Goal: Information Seeking & Learning: Learn about a topic

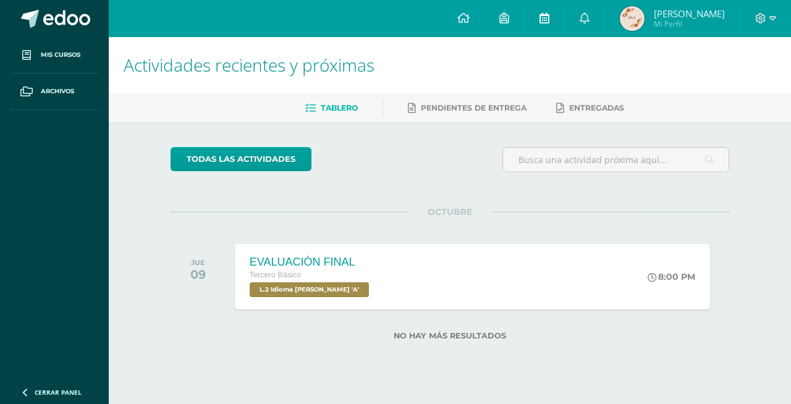
click at [550, 19] on icon at bounding box center [545, 17] width 10 height 11
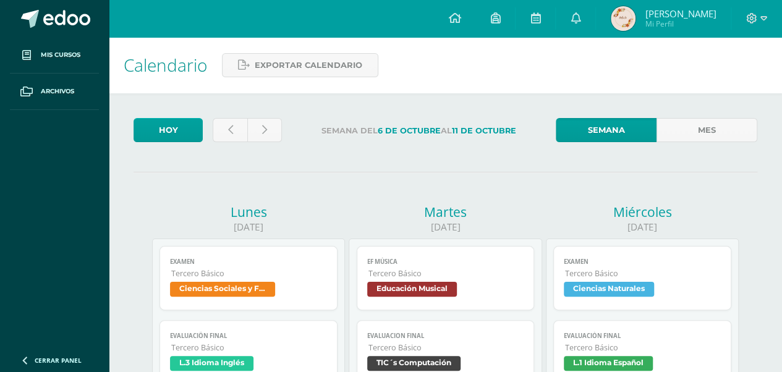
click at [676, 142] on div "Semana Mes" at bounding box center [656, 133] width 211 height 30
click at [710, 132] on link "Mes" at bounding box center [707, 130] width 101 height 24
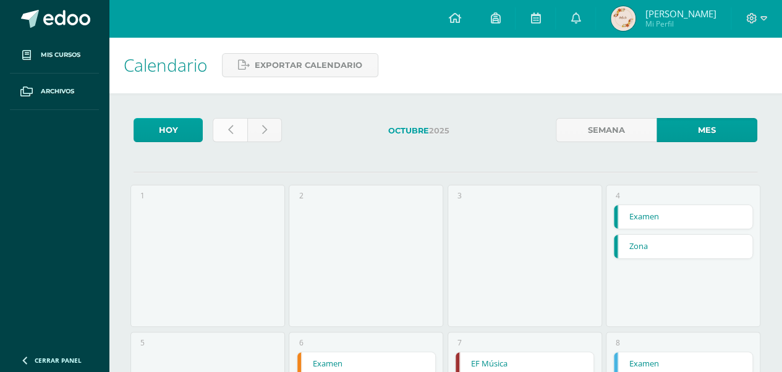
click at [231, 130] on icon at bounding box center [230, 130] width 5 height 11
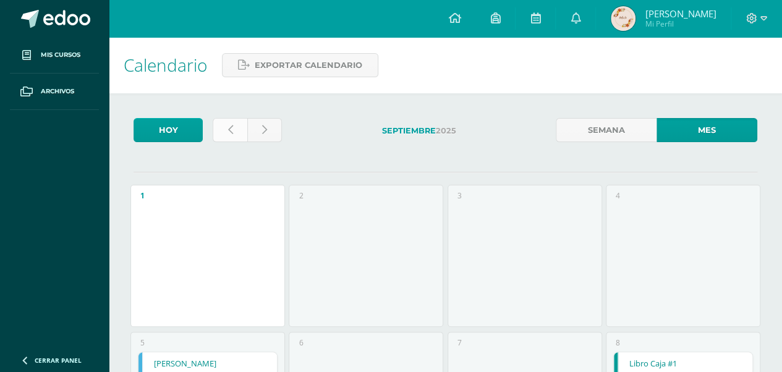
click at [226, 121] on link at bounding box center [230, 130] width 35 height 24
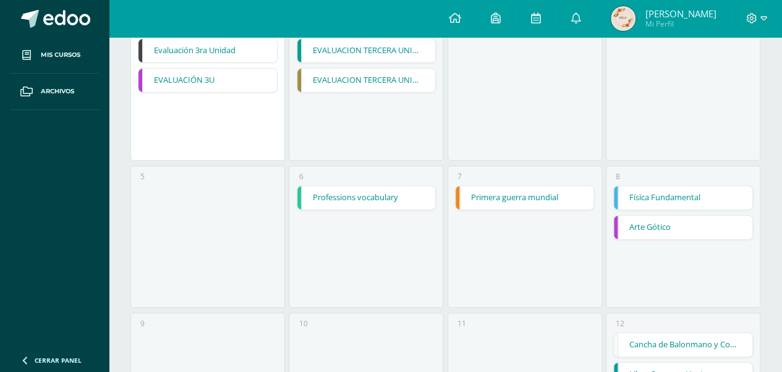
scroll to position [186, 0]
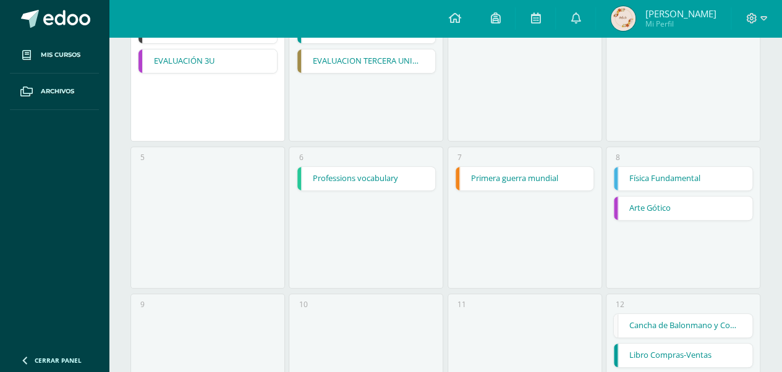
click at [571, 183] on link "Primera guerra mundial" at bounding box center [525, 178] width 139 height 23
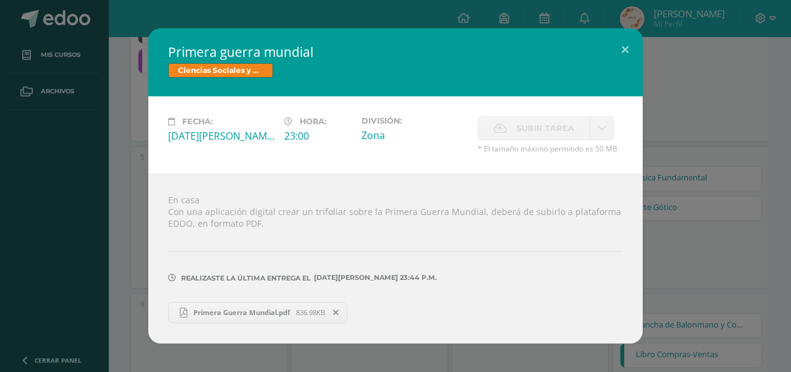
click at [309, 310] on span "836.98KB" at bounding box center [310, 312] width 29 height 9
click at [735, 143] on div "Primera guerra mundial Ciencias Sociales y Formación Ciudadana Fecha: Jueves 07…" at bounding box center [396, 185] width 782 height 315
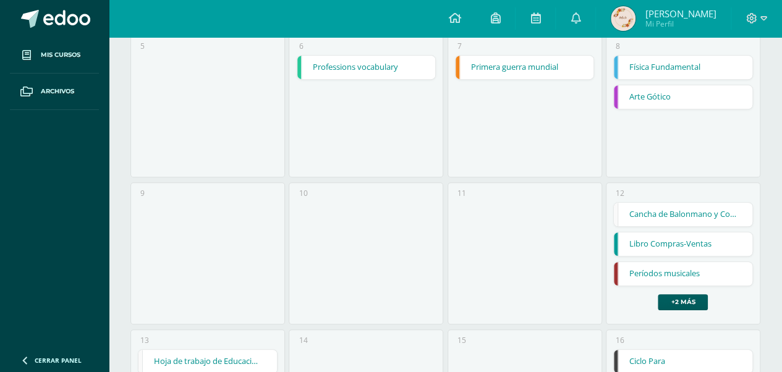
scroll to position [309, 0]
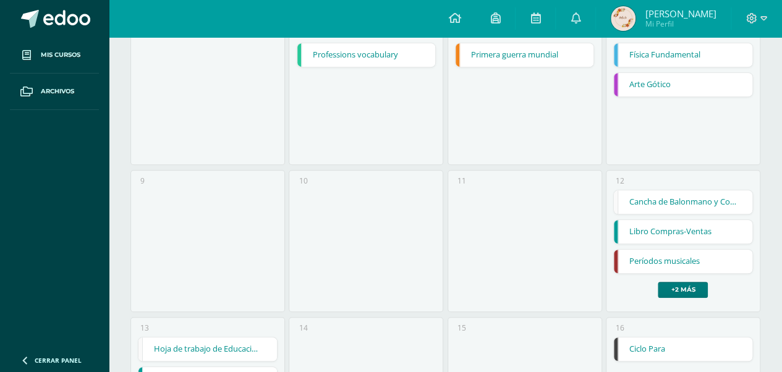
click at [697, 288] on link "+2 más" at bounding box center [683, 290] width 50 height 16
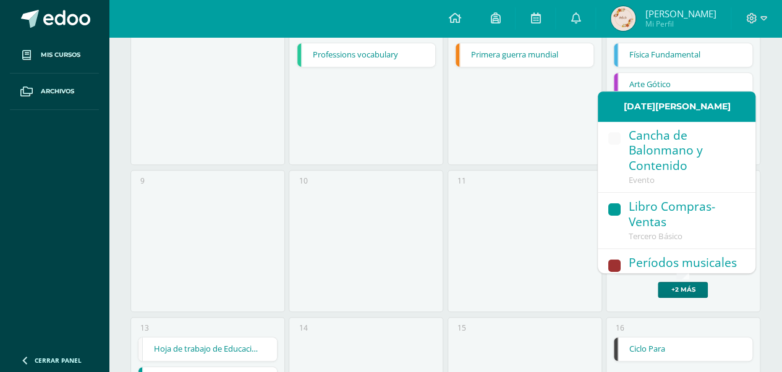
scroll to position [124, 0]
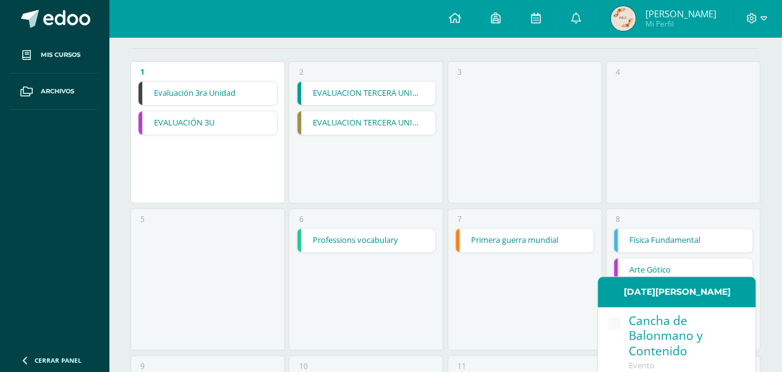
click at [503, 237] on link "Primera guerra mundial" at bounding box center [525, 240] width 139 height 23
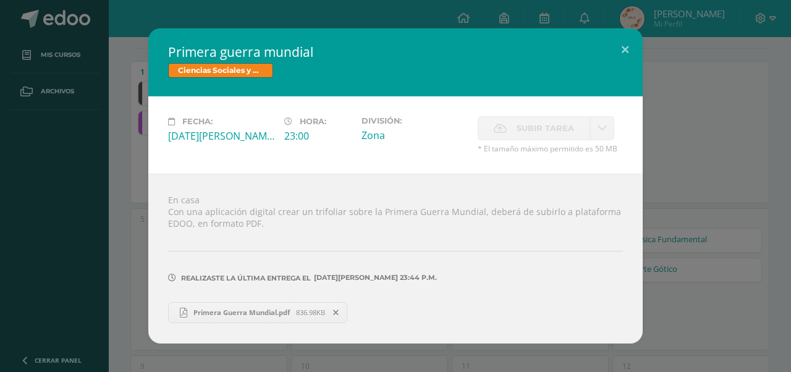
click at [701, 172] on div "Primera guerra mundial Ciencias Sociales y Formación Ciudadana Fecha: Jueves 07…" at bounding box center [396, 185] width 782 height 315
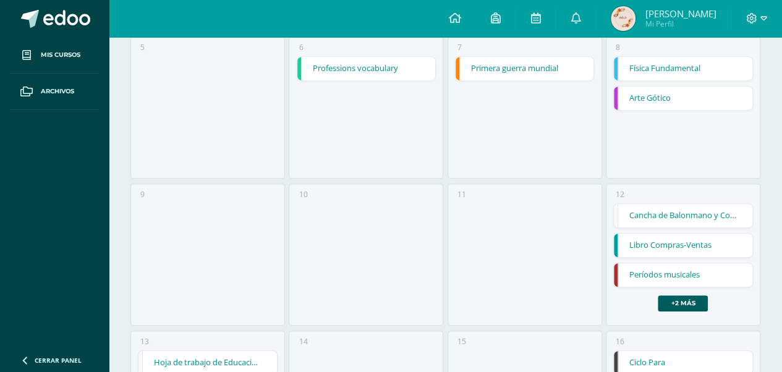
scroll to position [309, 0]
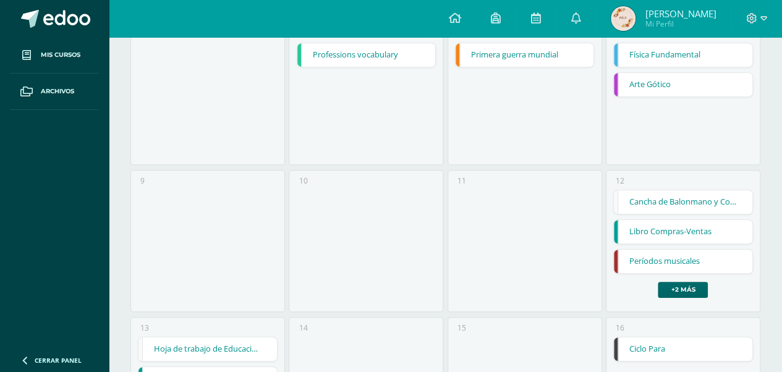
click at [683, 283] on link "+2 más" at bounding box center [683, 290] width 50 height 16
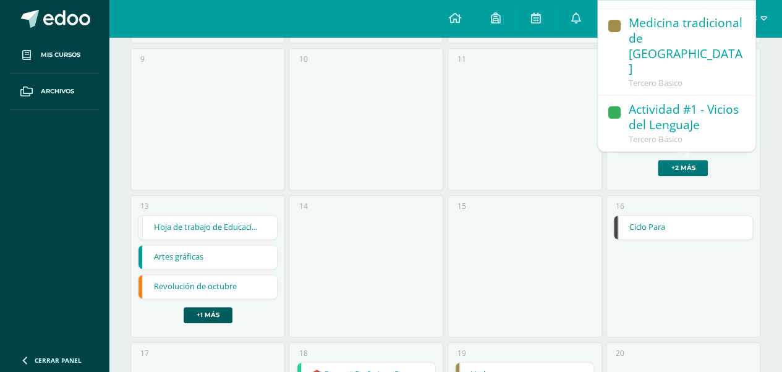
scroll to position [557, 0]
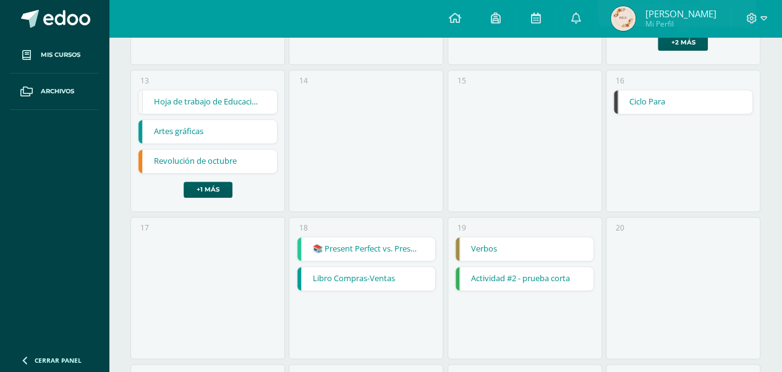
click at [232, 158] on link "Revolución de octubre" at bounding box center [208, 161] width 139 height 23
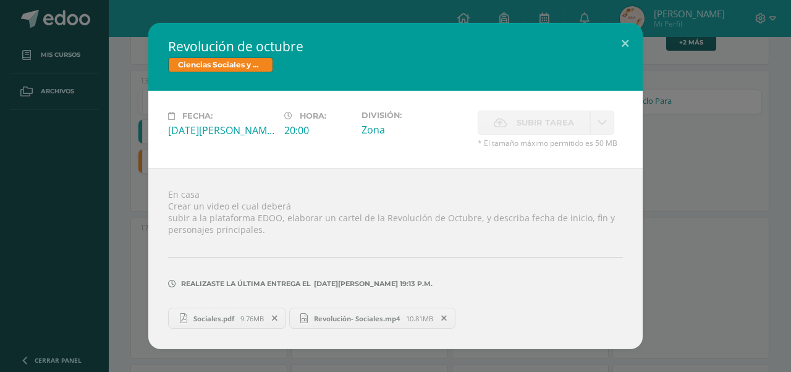
click at [234, 319] on span "Sociales.pdf" at bounding box center [213, 318] width 53 height 9
click at [406, 318] on span "Revolución- Sociales.mp4" at bounding box center [357, 318] width 98 height 9
click at [725, 194] on div "Revolución de octubre Ciencias Sociales y Formación Ciudadana Fecha: Miércoles …" at bounding box center [396, 186] width 782 height 326
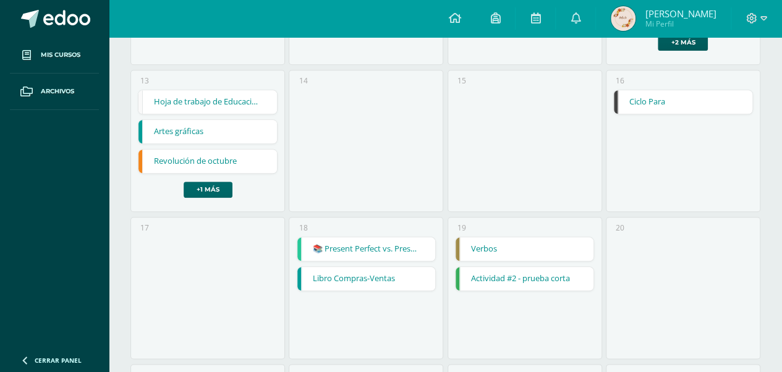
click at [190, 183] on link "+1 más" at bounding box center [208, 190] width 49 height 16
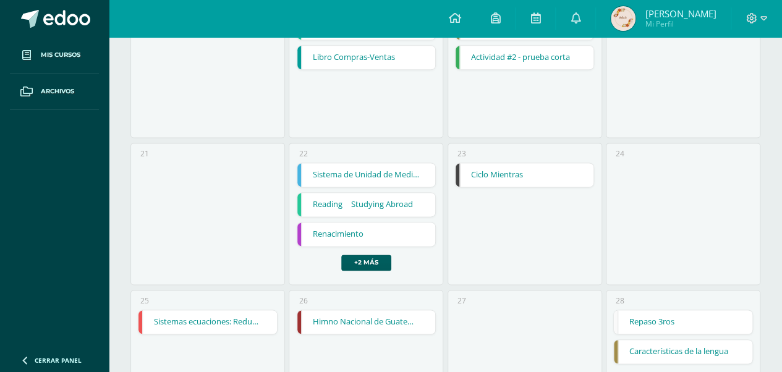
scroll to position [804, 0]
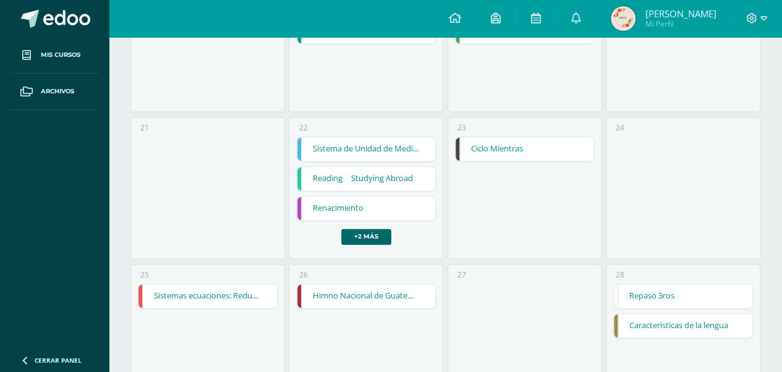
click at [352, 231] on link "+2 más" at bounding box center [366, 237] width 50 height 16
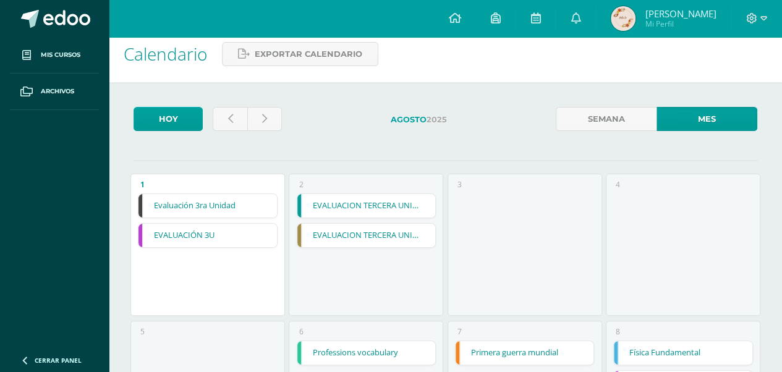
scroll to position [0, 0]
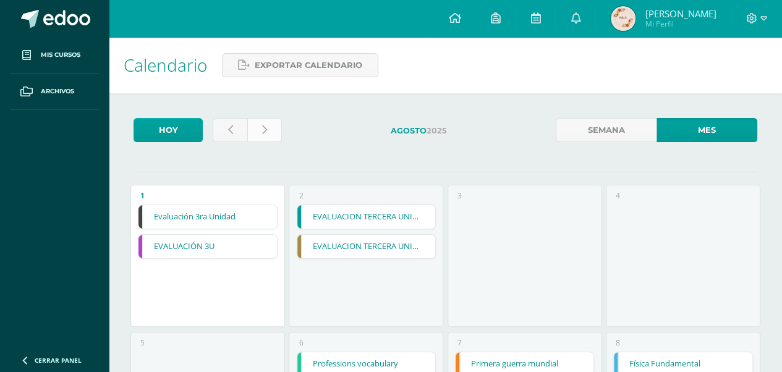
click at [268, 139] on link at bounding box center [264, 130] width 35 height 24
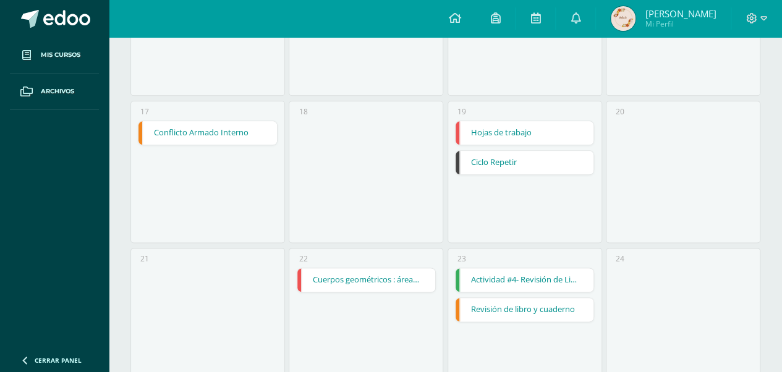
scroll to position [680, 0]
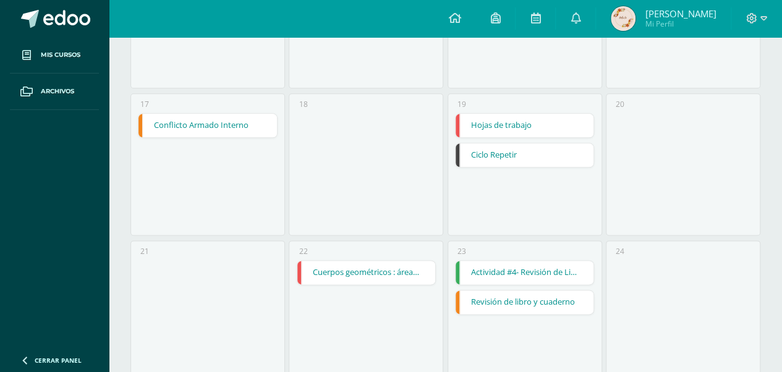
click at [198, 122] on link "Conflicto Armado Interno" at bounding box center [208, 125] width 139 height 23
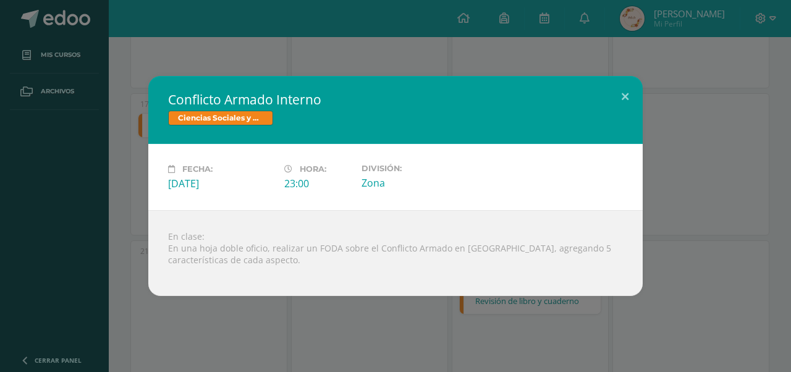
click at [507, 335] on div "Conflicto Armado Interno Ciencias Sociales y Formación Ciudadana Fecha: Miércol…" at bounding box center [395, 186] width 791 height 372
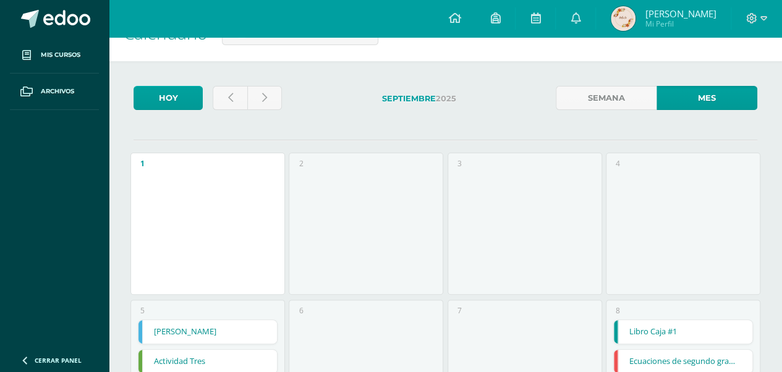
scroll to position [0, 0]
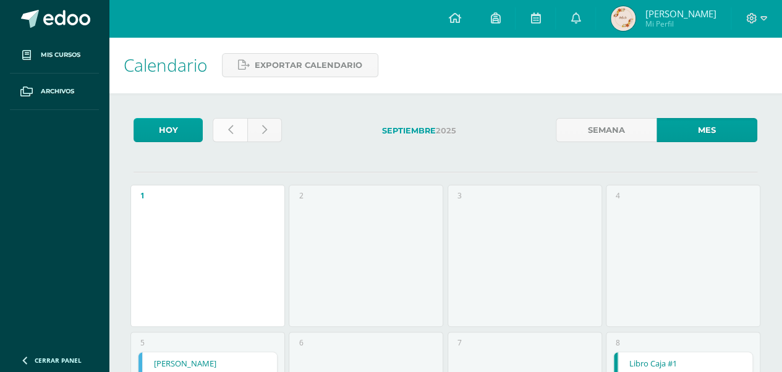
click at [241, 129] on link at bounding box center [230, 130] width 35 height 24
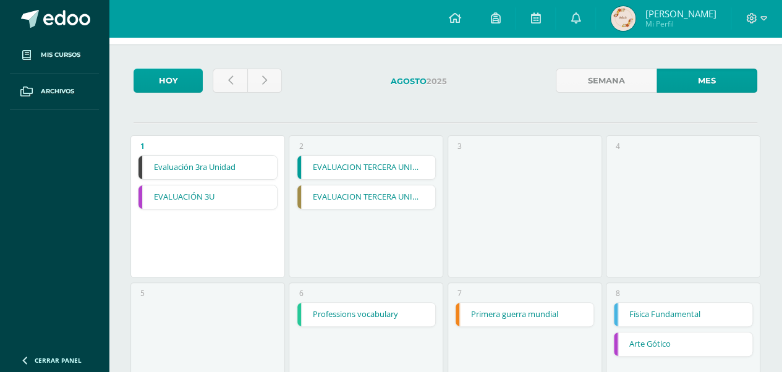
scroll to position [62, 0]
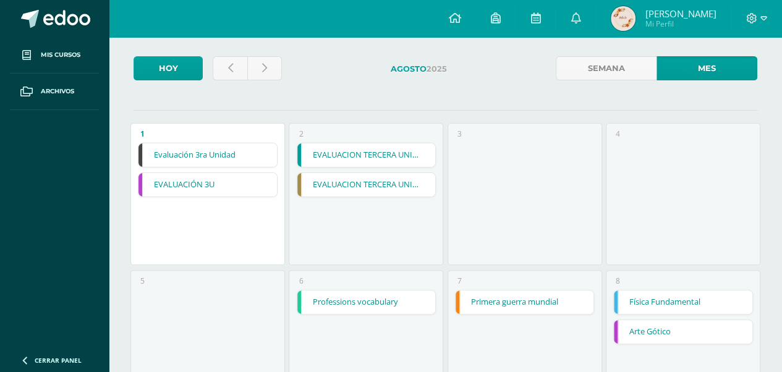
click at [545, 305] on link "Primera guerra mundial" at bounding box center [525, 302] width 139 height 23
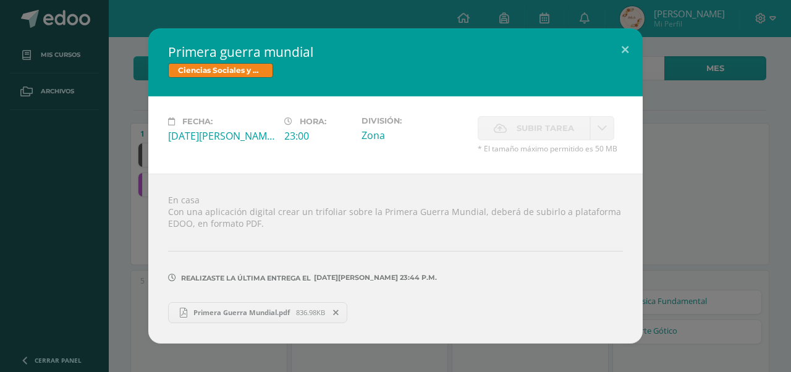
click at [743, 210] on div "Primera guerra mundial Ciencias Sociales y Formación Ciudadana Fecha: [DATE][PE…" at bounding box center [396, 185] width 782 height 315
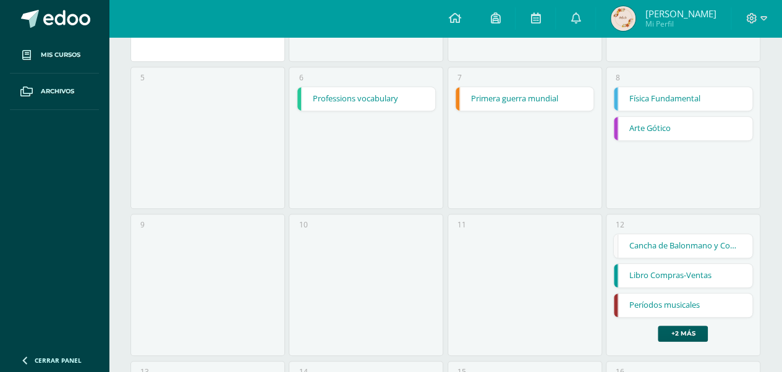
scroll to position [309, 0]
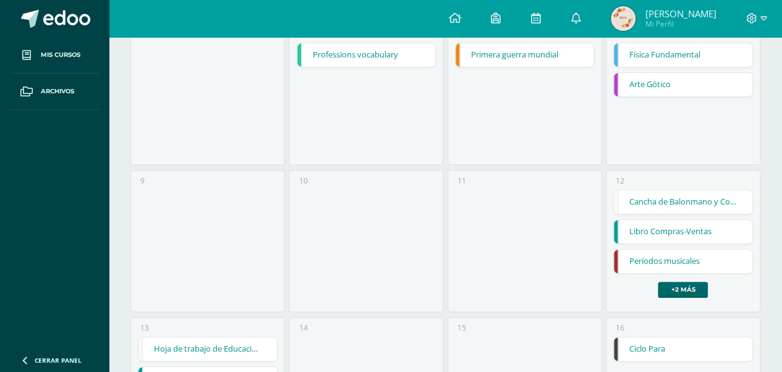
click at [677, 287] on link "+2 más" at bounding box center [683, 290] width 50 height 16
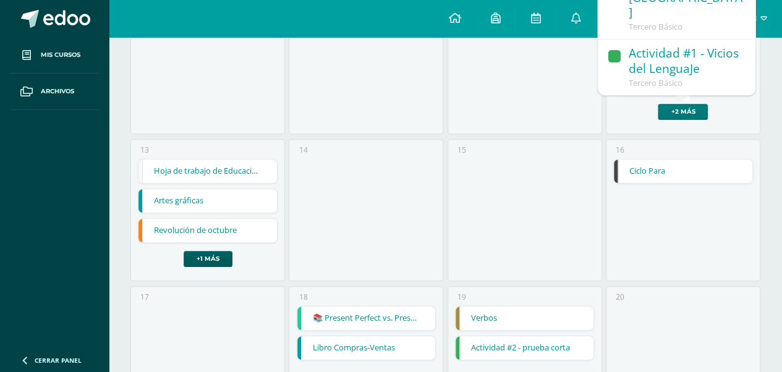
scroll to position [495, 0]
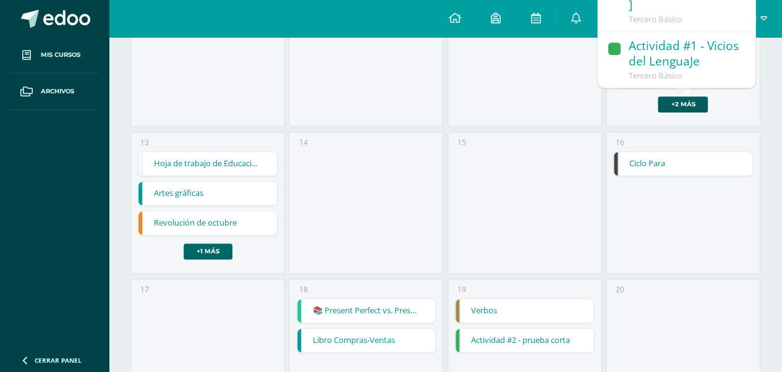
click at [219, 251] on link "+1 más" at bounding box center [208, 252] width 49 height 16
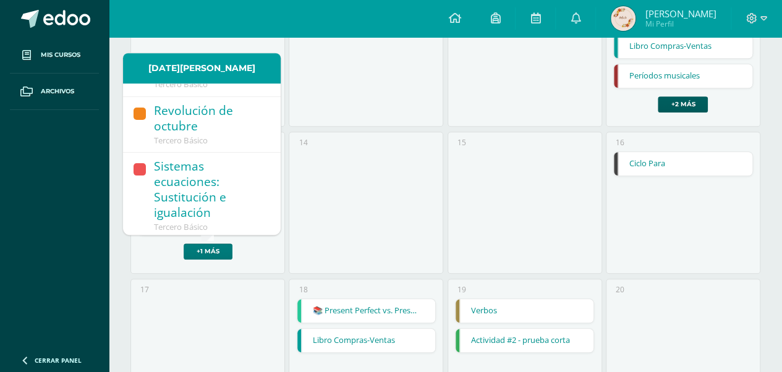
scroll to position [147, 0]
click at [229, 127] on div "Revolución de octubre" at bounding box center [211, 117] width 114 height 32
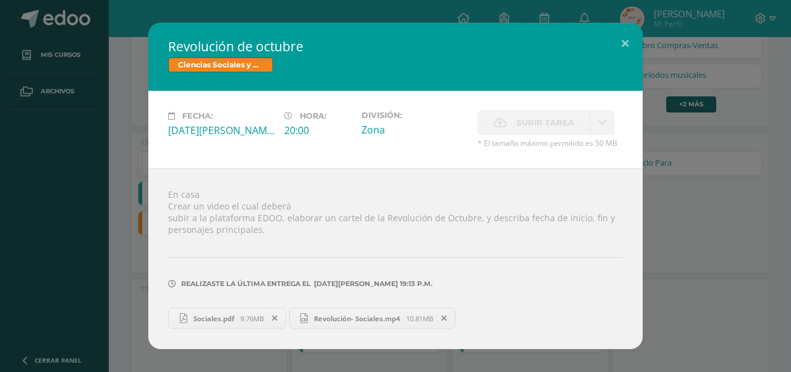
click at [685, 192] on div "Revolución de octubre Ciencias Sociales y Formación Ciudadana Fecha: [DATE][PER…" at bounding box center [396, 186] width 782 height 326
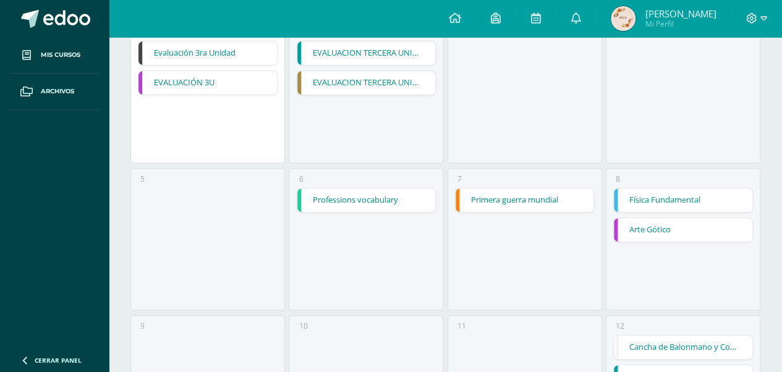
scroll to position [124, 0]
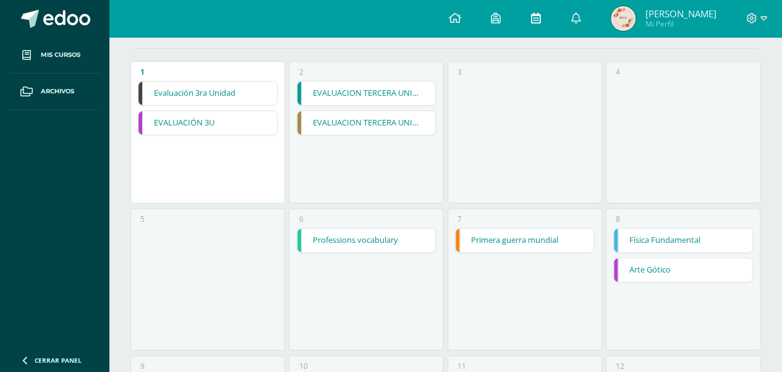
click at [555, 14] on link at bounding box center [536, 18] width 40 height 37
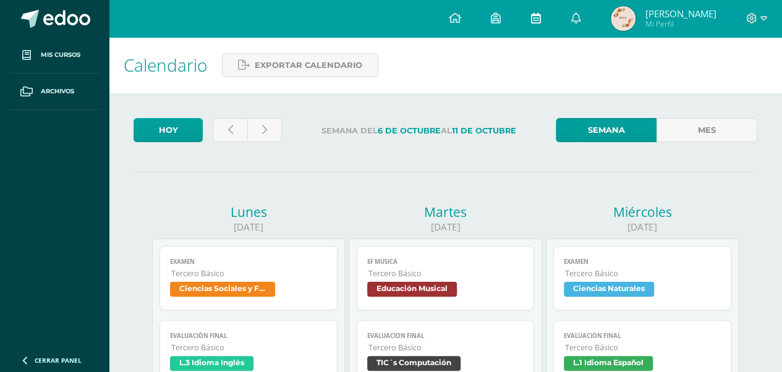
click at [540, 21] on icon at bounding box center [536, 17] width 10 height 11
click at [540, 19] on icon at bounding box center [536, 17] width 10 height 11
click at [555, 19] on link at bounding box center [536, 18] width 40 height 37
click at [461, 19] on icon at bounding box center [454, 17] width 12 height 11
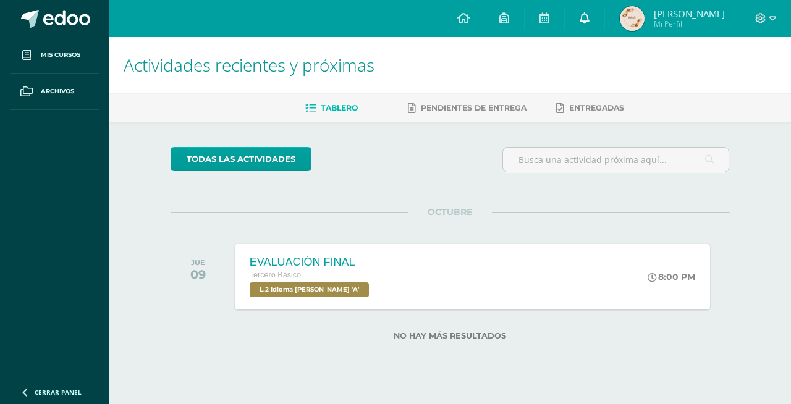
click at [590, 18] on icon at bounding box center [585, 17] width 10 height 11
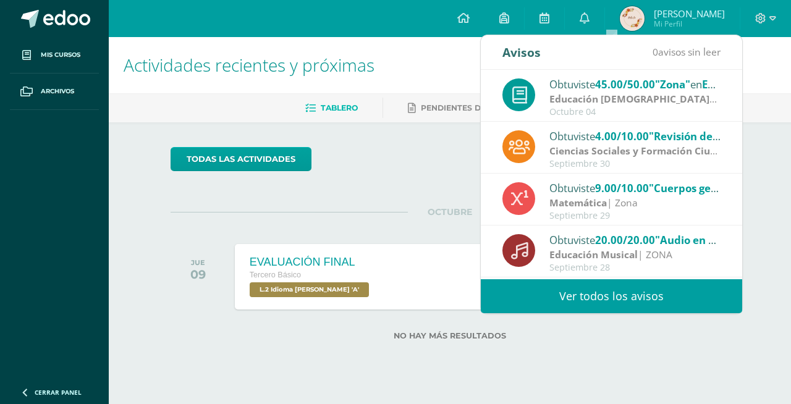
click at [663, 300] on link "Ver todos los avisos" at bounding box center [612, 296] width 262 height 34
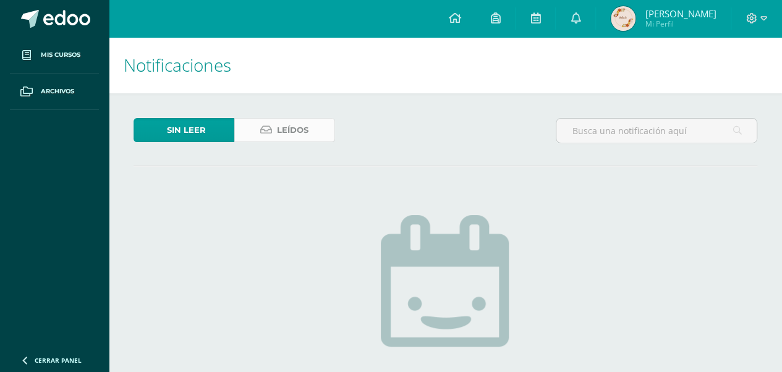
click at [318, 122] on link "Leídos" at bounding box center [284, 130] width 101 height 24
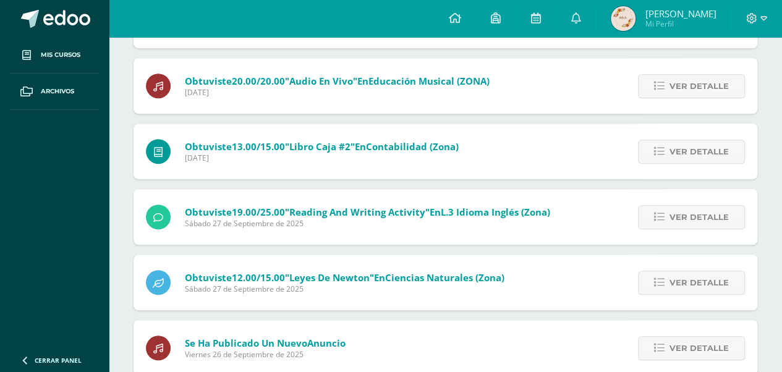
scroll to position [371, 0]
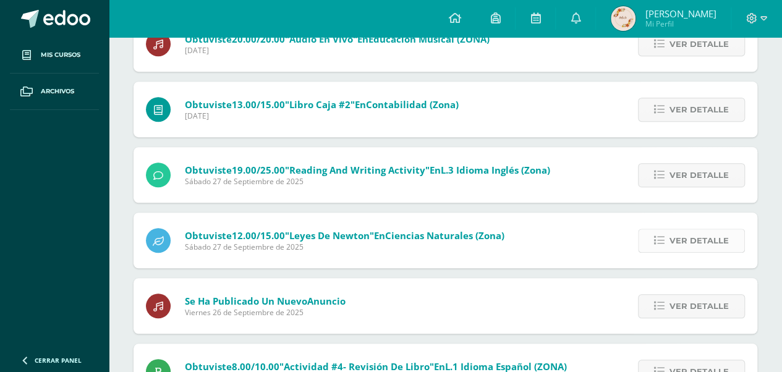
click at [673, 236] on span "Ver detalle" at bounding box center [699, 240] width 59 height 23
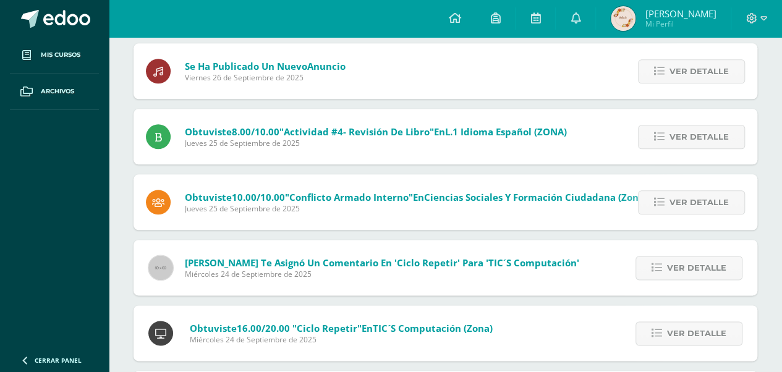
scroll to position [680, 0]
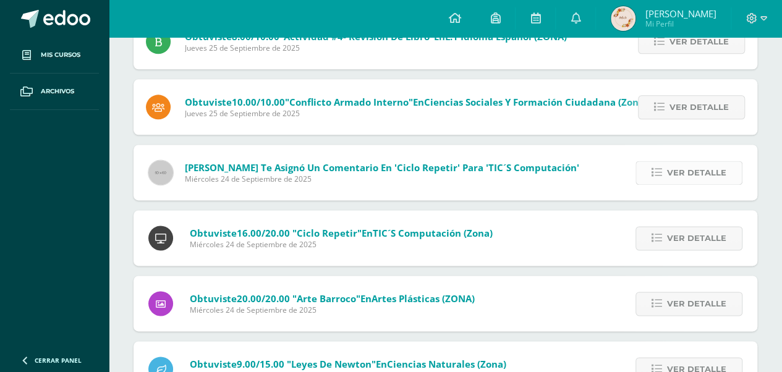
click at [669, 169] on span "Ver detalle" at bounding box center [696, 172] width 59 height 23
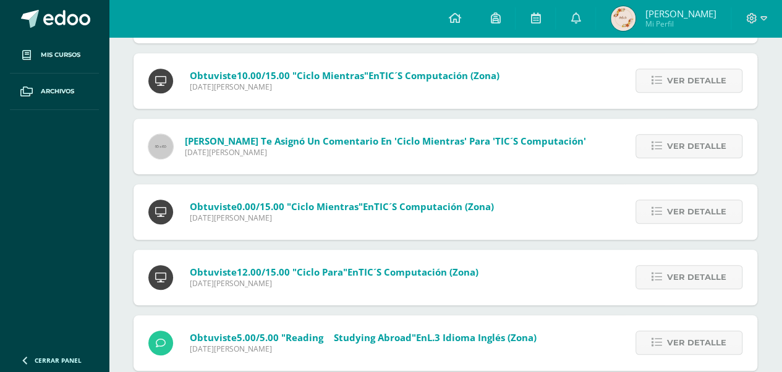
scroll to position [2680, 0]
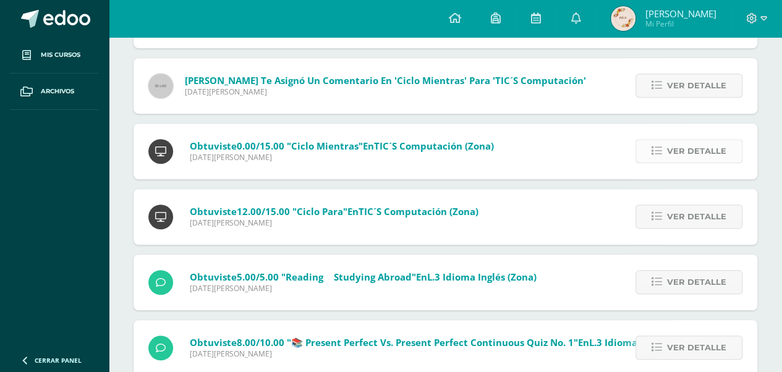
click at [671, 153] on span "Ver detalle" at bounding box center [696, 151] width 59 height 23
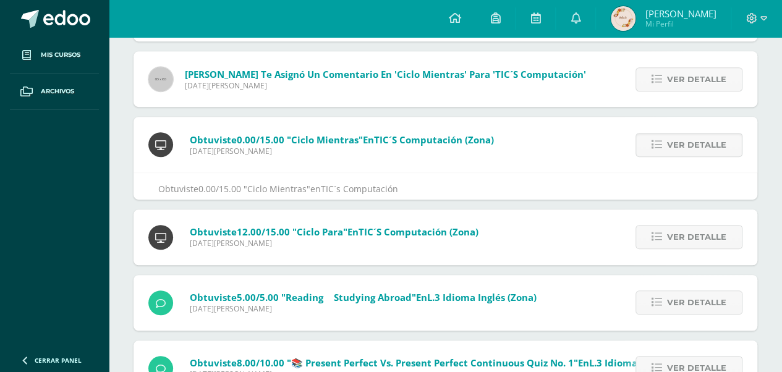
scroll to position [2624, 0]
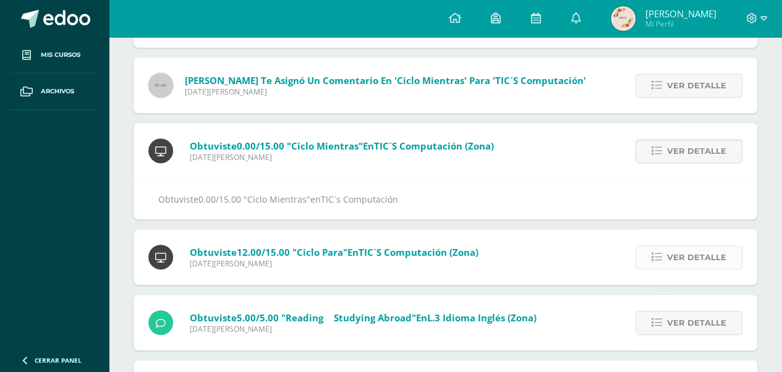
click at [668, 257] on link "Ver detalle" at bounding box center [689, 257] width 107 height 24
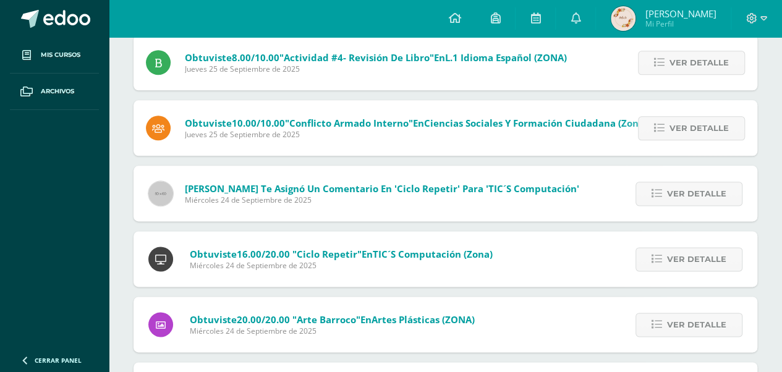
scroll to position [371, 0]
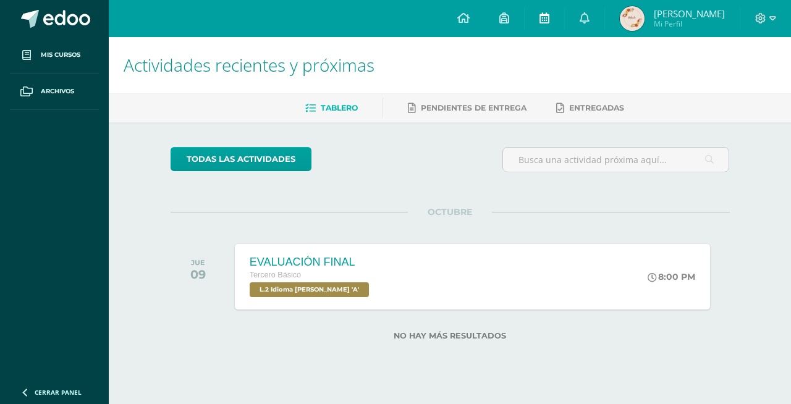
click at [550, 18] on icon at bounding box center [545, 17] width 10 height 11
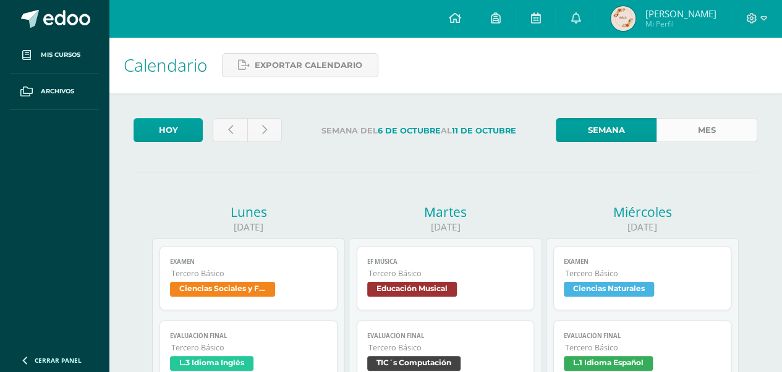
click at [683, 129] on link "Mes" at bounding box center [707, 130] width 101 height 24
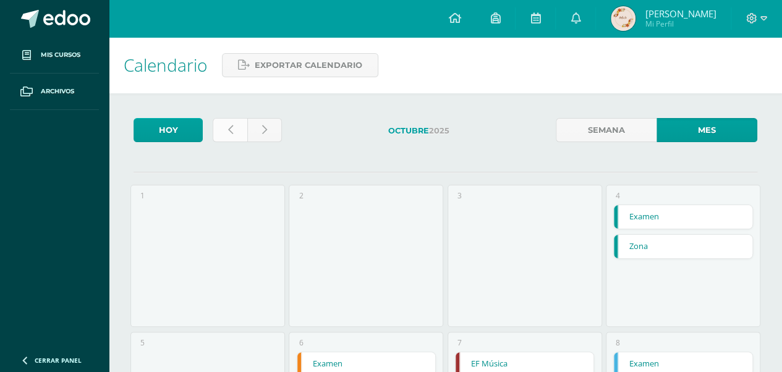
click at [229, 130] on icon at bounding box center [230, 130] width 5 height 11
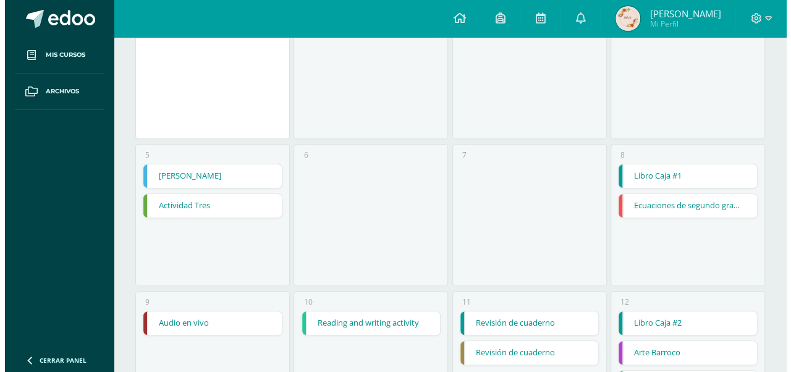
scroll to position [186, 0]
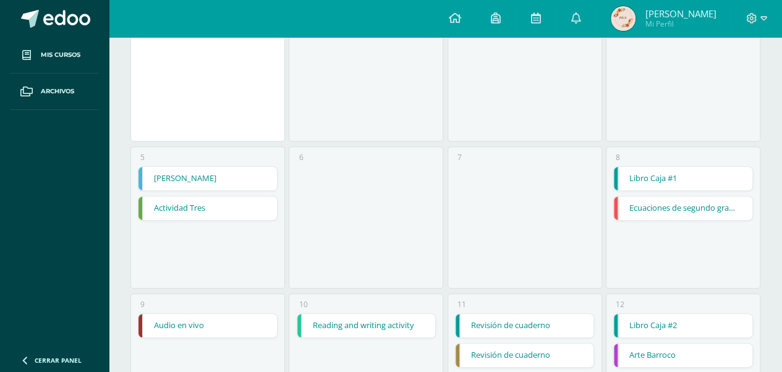
click at [204, 175] on link "Leyes de Newton" at bounding box center [208, 178] width 139 height 23
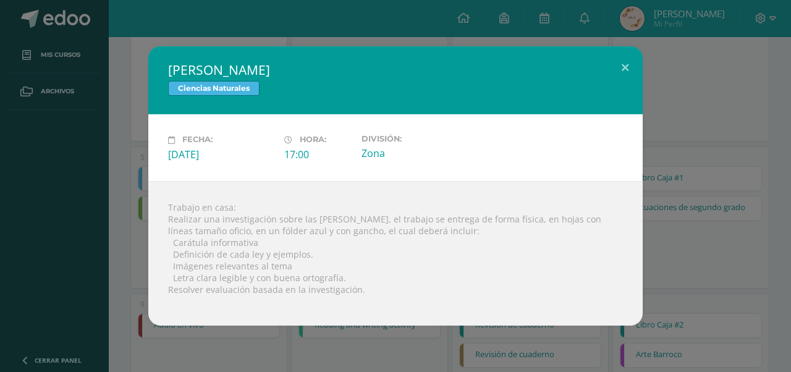
click at [673, 218] on div "Leyes de Newton Ciencias Naturales Fecha: Viernes 05 de Septiembre Hora: 17:00 …" at bounding box center [396, 185] width 782 height 279
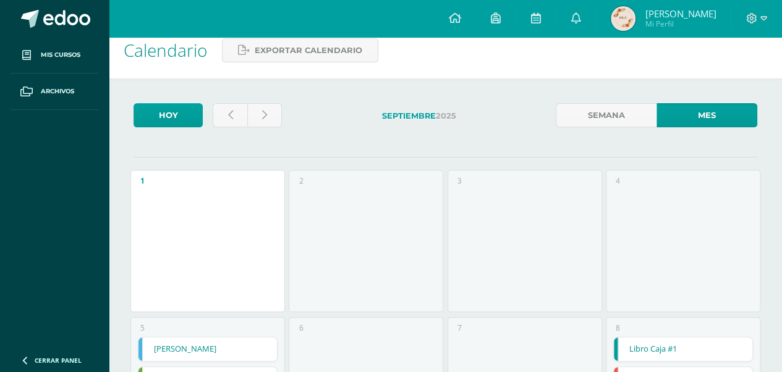
scroll to position [0, 0]
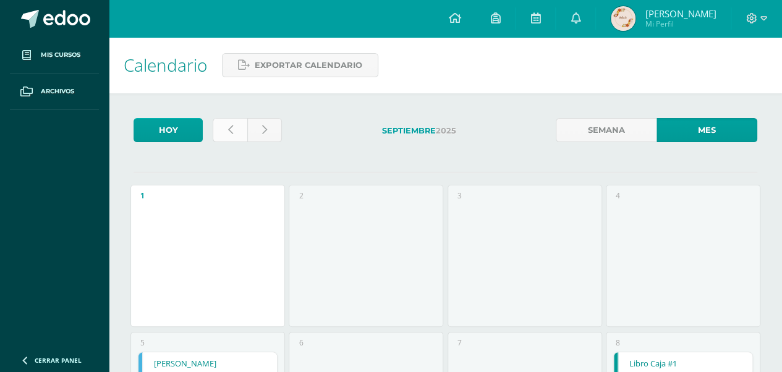
click at [216, 122] on link at bounding box center [230, 130] width 35 height 24
click at [229, 128] on icon at bounding box center [230, 130] width 5 height 11
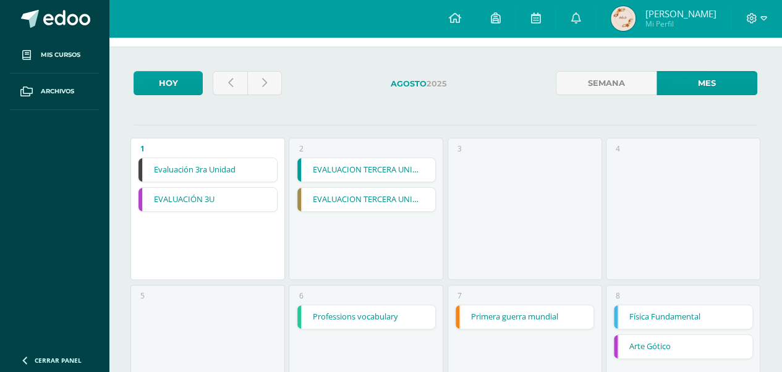
scroll to position [62, 0]
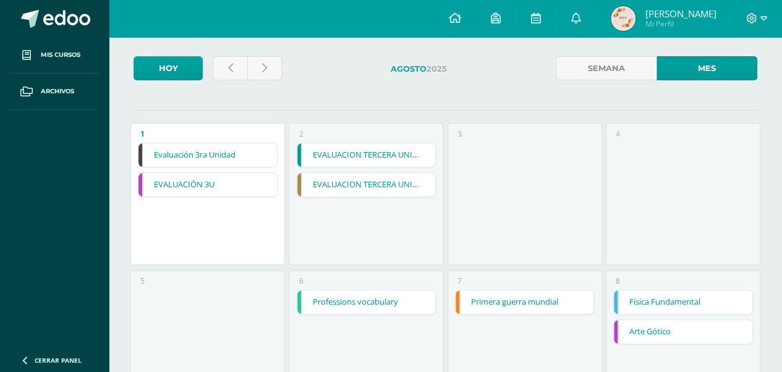
click at [705, 302] on link "Física Fundamental" at bounding box center [683, 302] width 139 height 23
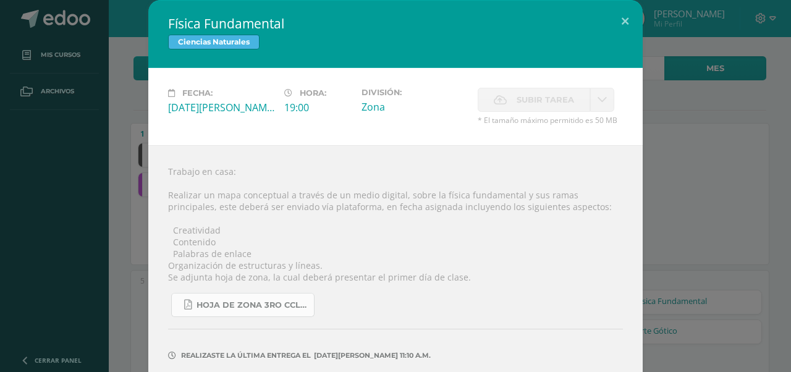
click at [237, 301] on span "hoja de zona 3ro CCLE 4ta unidad.pdf" at bounding box center [252, 306] width 111 height 10
click at [710, 155] on div "Física Fundamental Ciencias Naturales Fecha: Viernes 08 de Agosto Hora: 19:00 D…" at bounding box center [396, 210] width 782 height 421
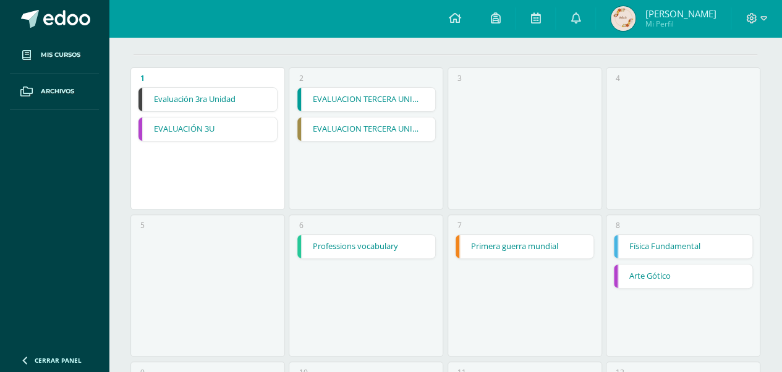
scroll to position [124, 0]
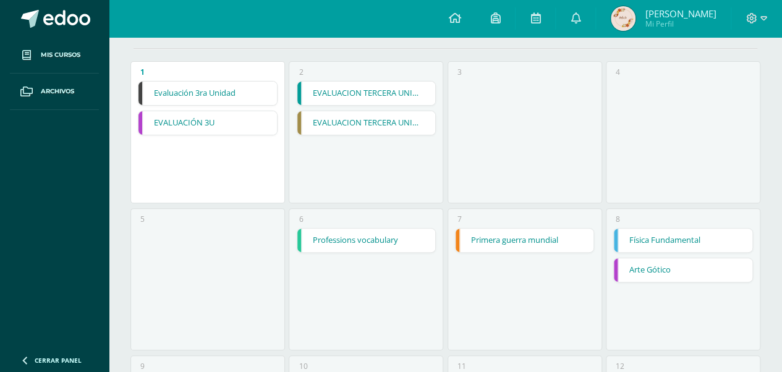
click at [385, 244] on link "Professions vocabulary" at bounding box center [366, 240] width 139 height 23
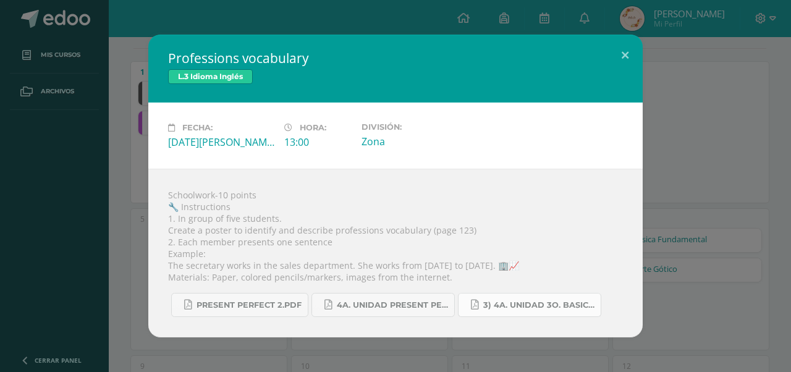
click at [498, 307] on span "3) 4a. unidad 3o. basico trabajos.pdf" at bounding box center [539, 306] width 111 height 10
click at [709, 192] on div "Professions vocabulary L.3 Idioma Inglés Fecha: Miércoles 06 de Agosto Hora: 13…" at bounding box center [396, 186] width 782 height 303
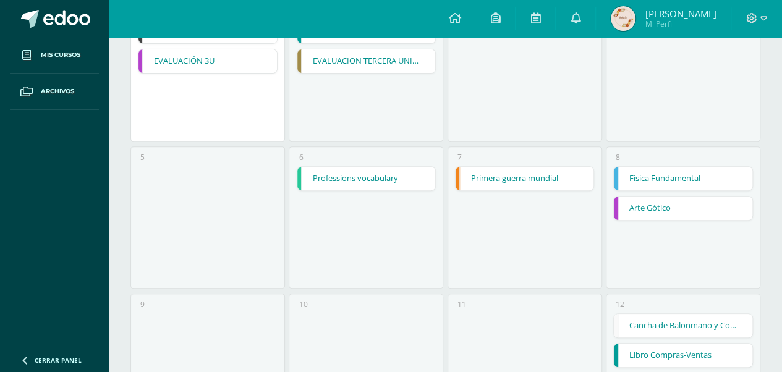
scroll to position [247, 0]
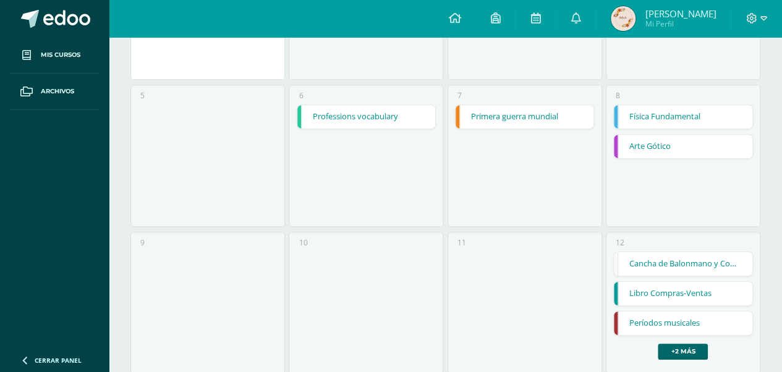
click at [673, 344] on link "+2 más" at bounding box center [683, 352] width 50 height 16
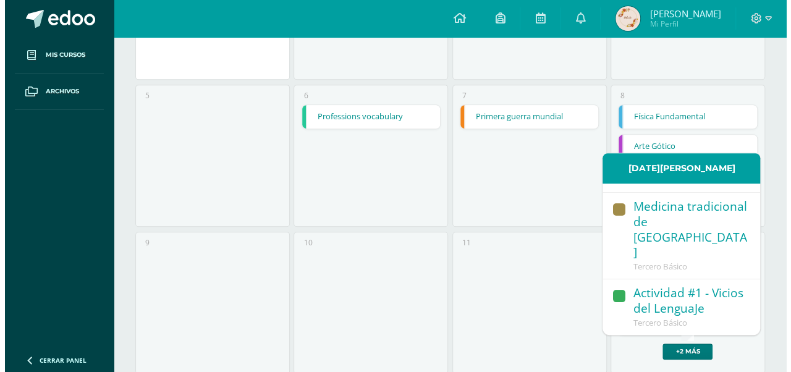
scroll to position [433, 0]
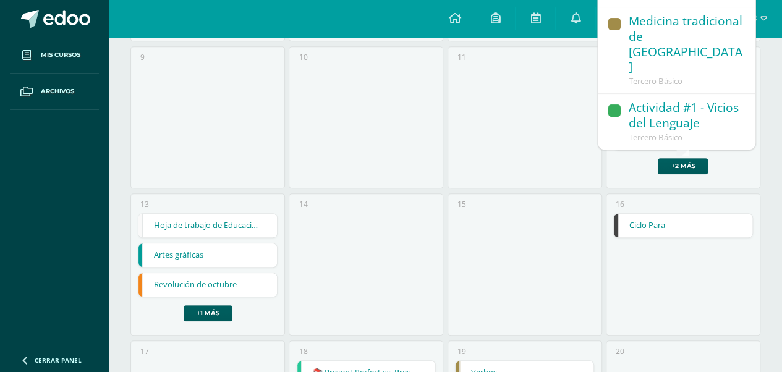
click at [654, 219] on link "Ciclo Para" at bounding box center [683, 225] width 139 height 23
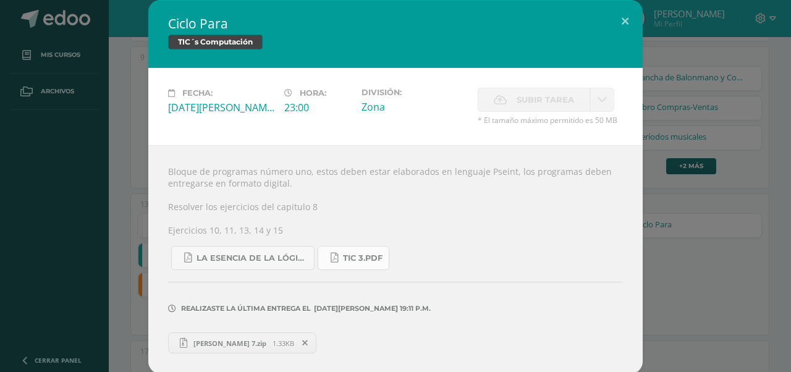
click at [365, 257] on span "Tic 3.pdf" at bounding box center [363, 259] width 40 height 10
